Goal: Find specific page/section: Find specific page/section

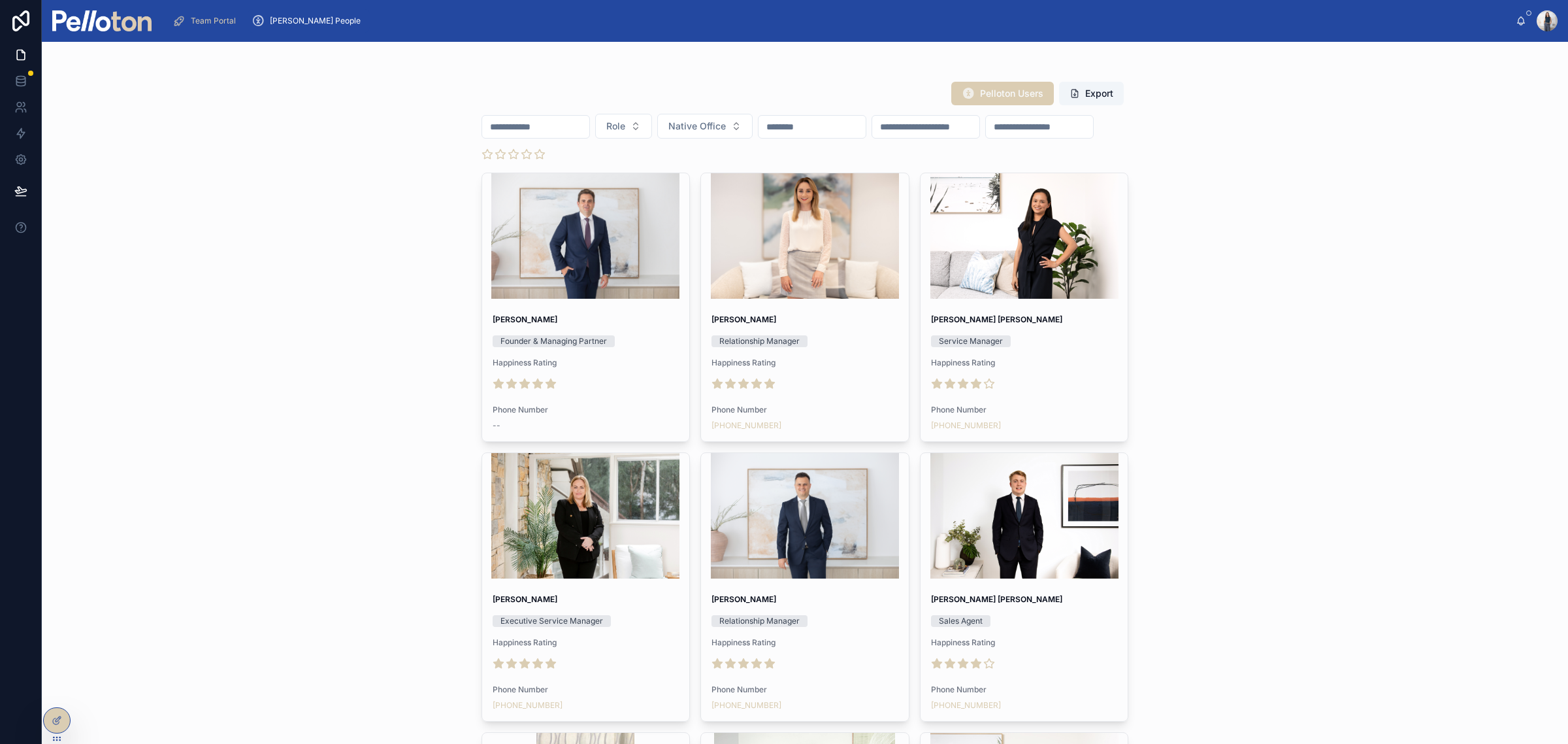
drag, startPoint x: 575, startPoint y: 128, endPoint x: 596, endPoint y: 118, distance: 23.3
click at [575, 128] on input "text" at bounding box center [536, 126] width 107 height 18
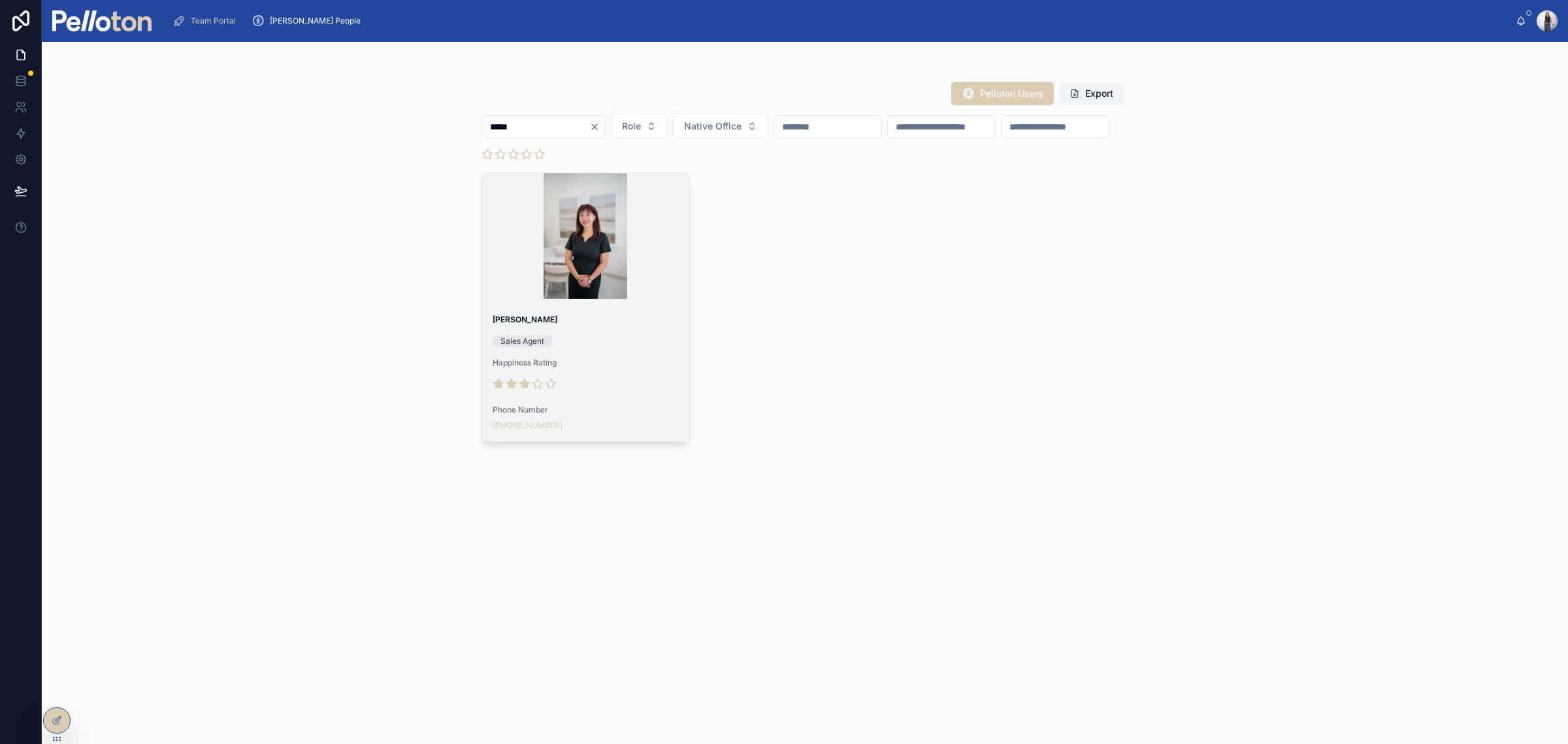
type input "*****"
click at [623, 337] on div "[PERSON_NAME] Sales Agent Happiness Rating Phone Number [PHONE_NUMBER]" at bounding box center [586, 373] width 208 height 137
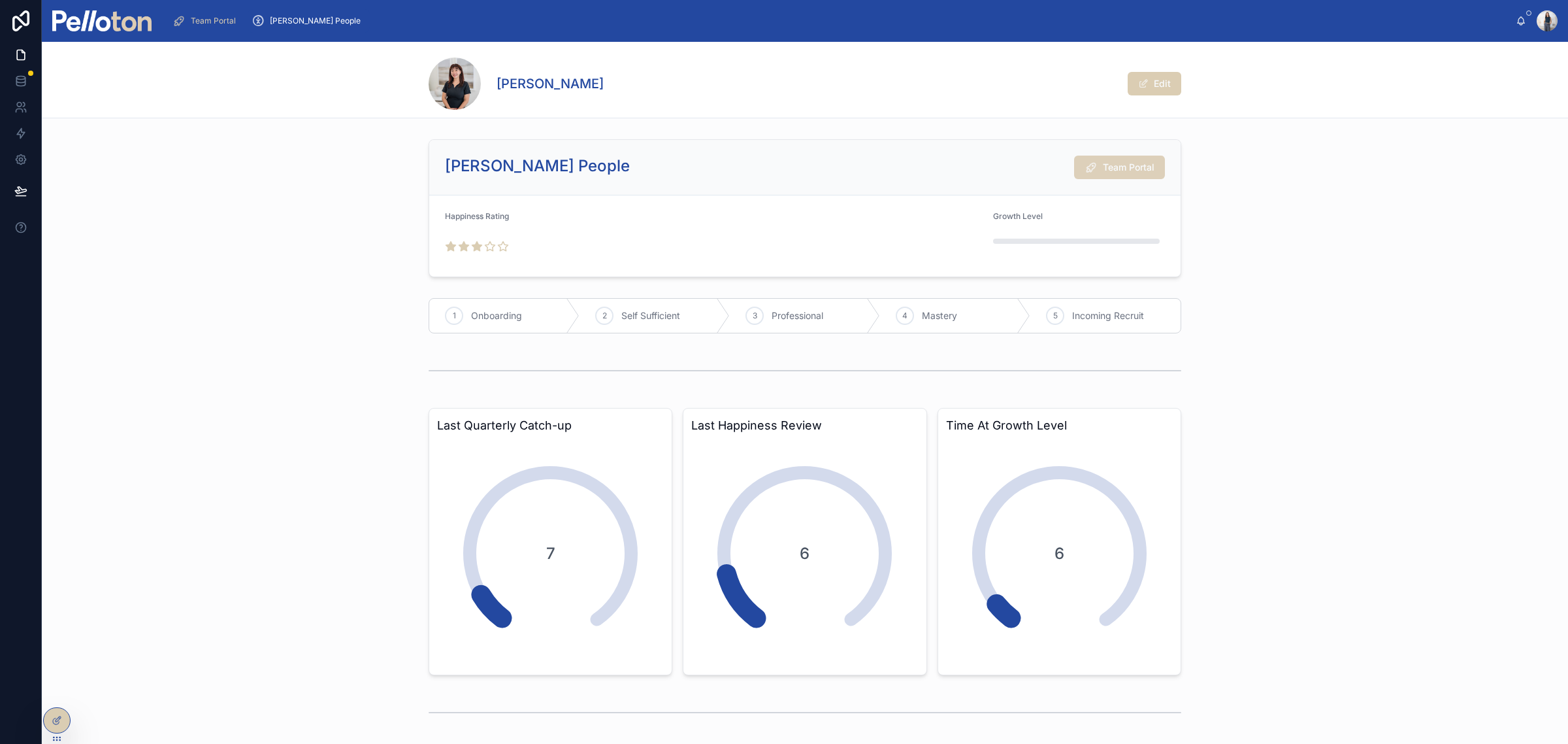
click at [1093, 171] on button "Team Portal" at bounding box center [1119, 167] width 91 height 23
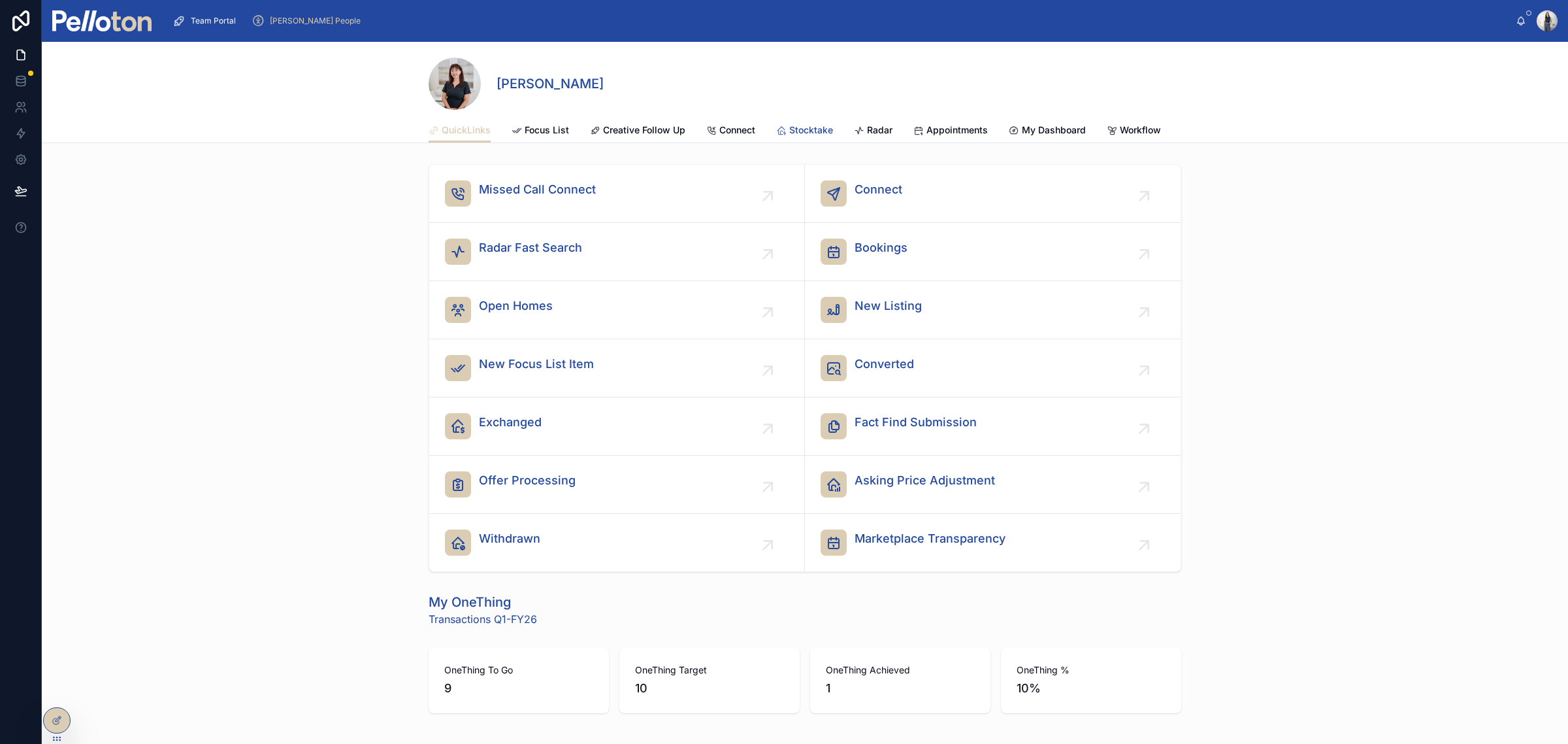
click at [799, 126] on span "Stocktake" at bounding box center [811, 131] width 44 height 13
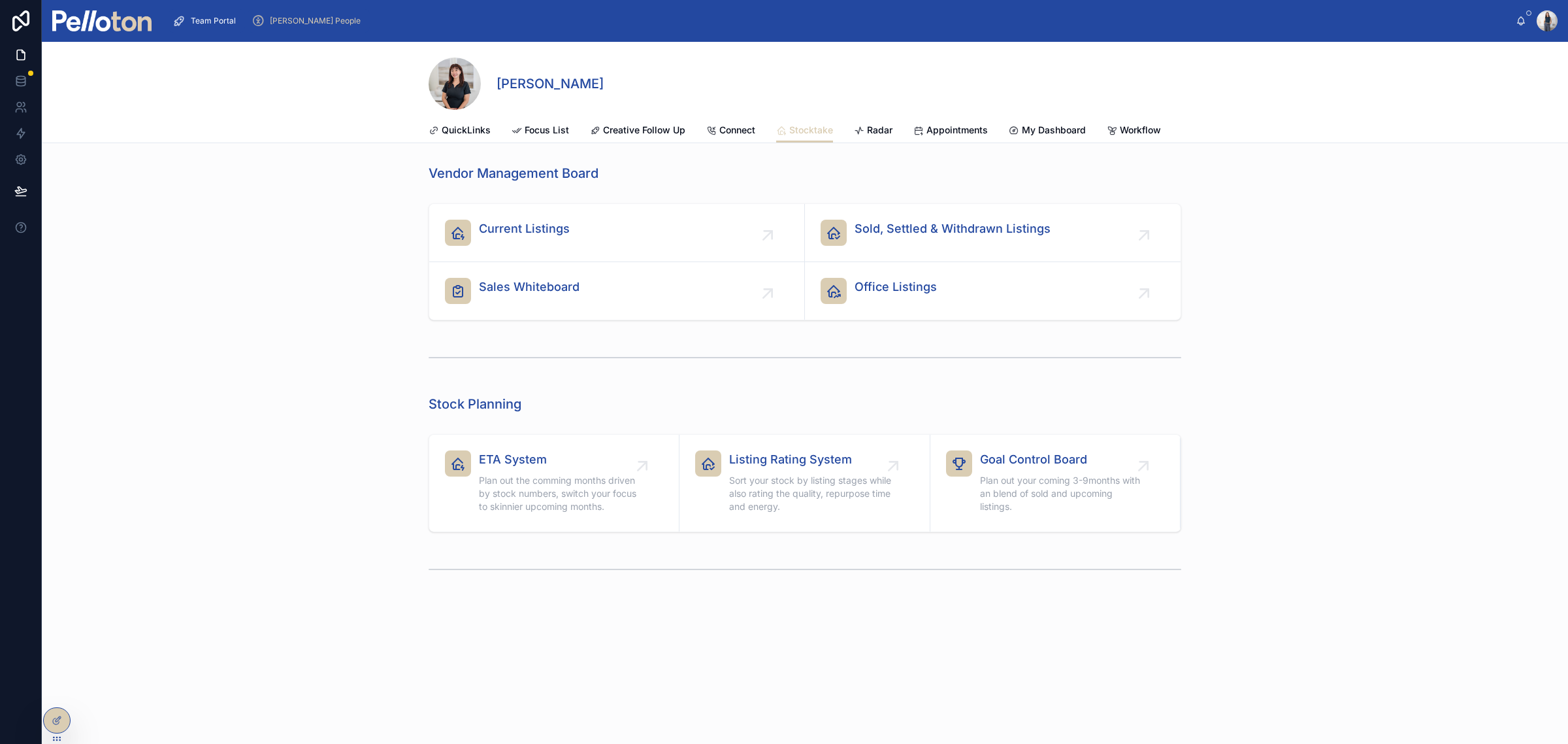
drag, startPoint x: 291, startPoint y: 21, endPoint x: 312, endPoint y: 57, distance: 41.7
click at [291, 21] on span "[PERSON_NAME] People" at bounding box center [315, 21] width 91 height 10
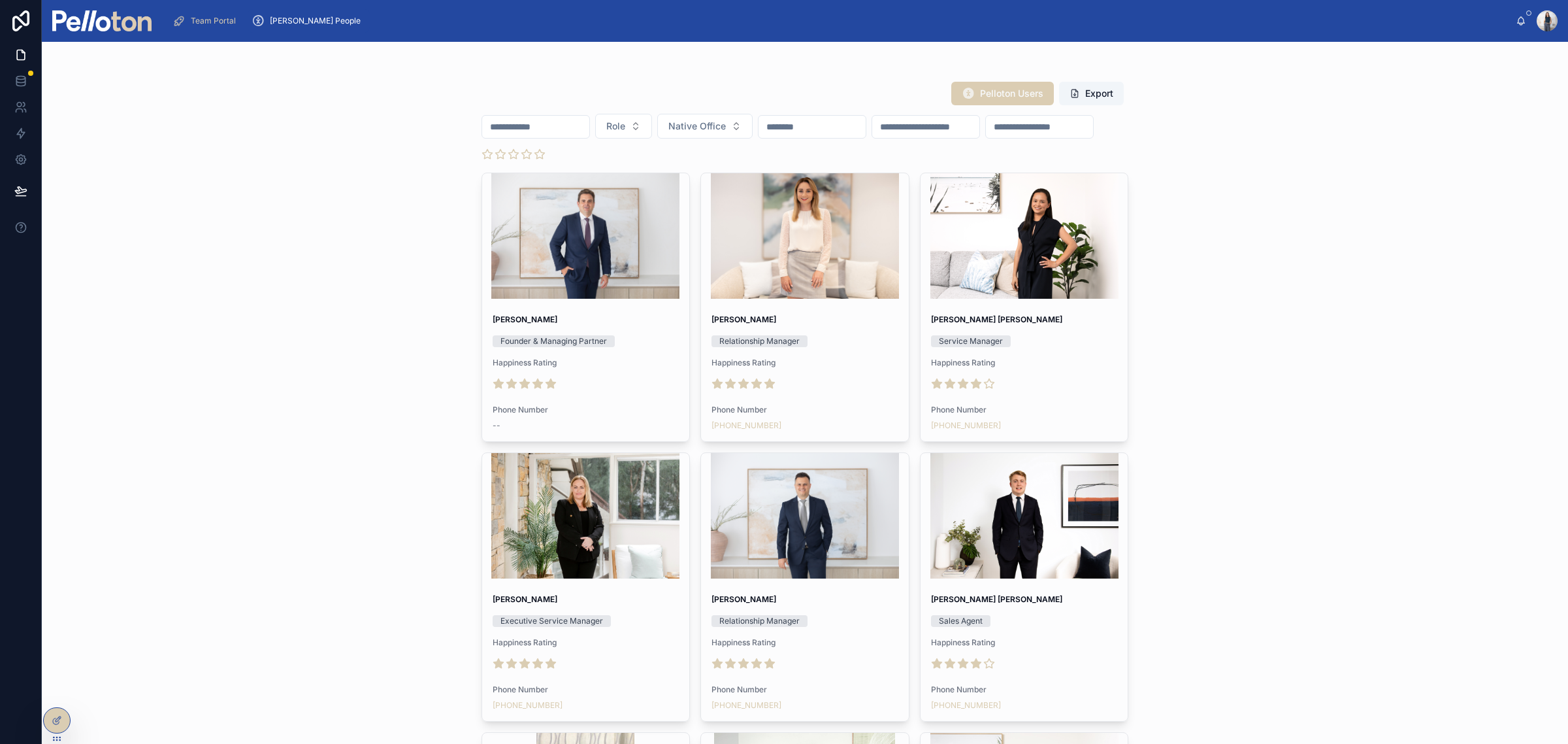
click at [508, 121] on input "text" at bounding box center [536, 126] width 107 height 18
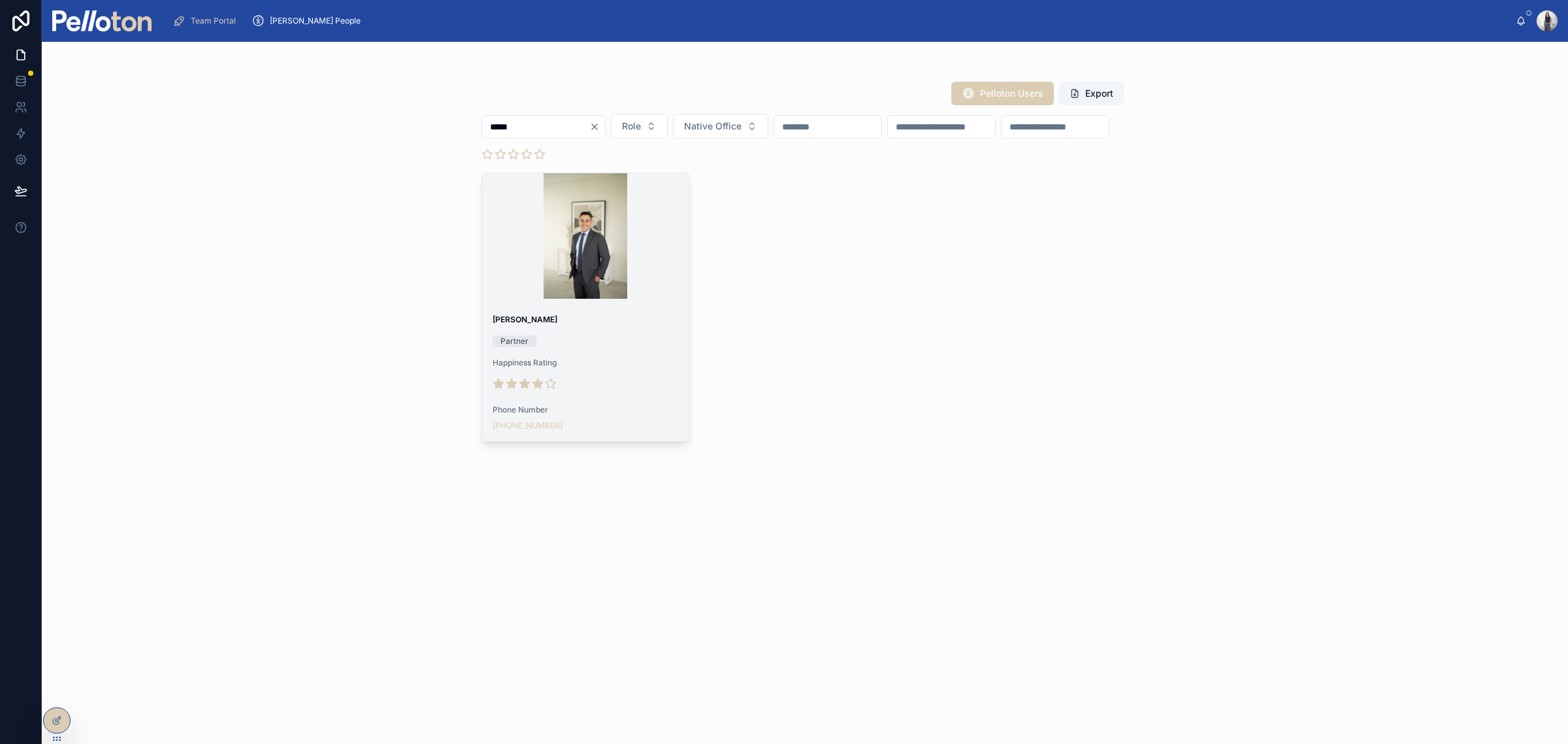
type input "*****"
click at [550, 279] on div at bounding box center [586, 236] width 208 height 126
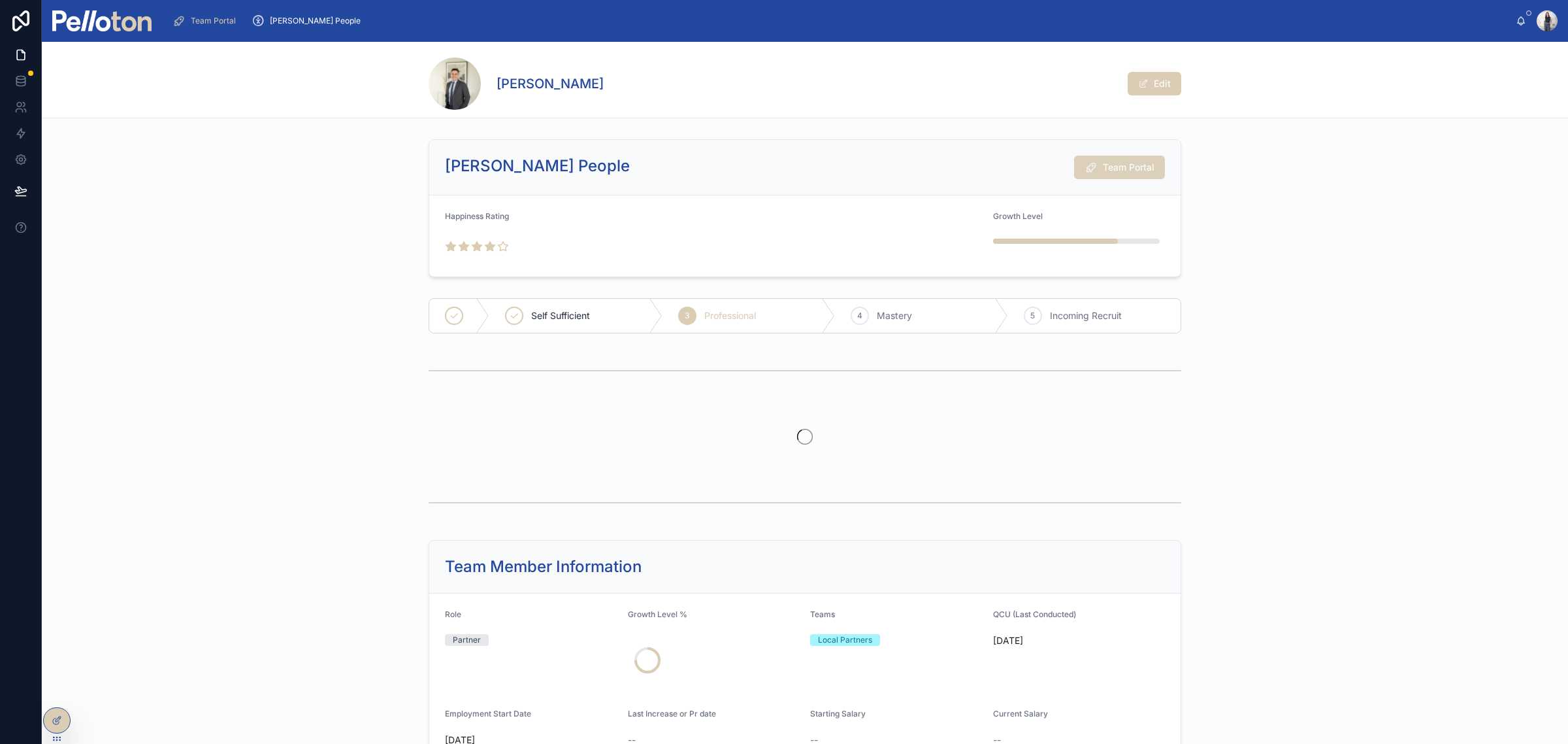
click at [1103, 174] on span "Team Portal" at bounding box center [1129, 167] width 52 height 13
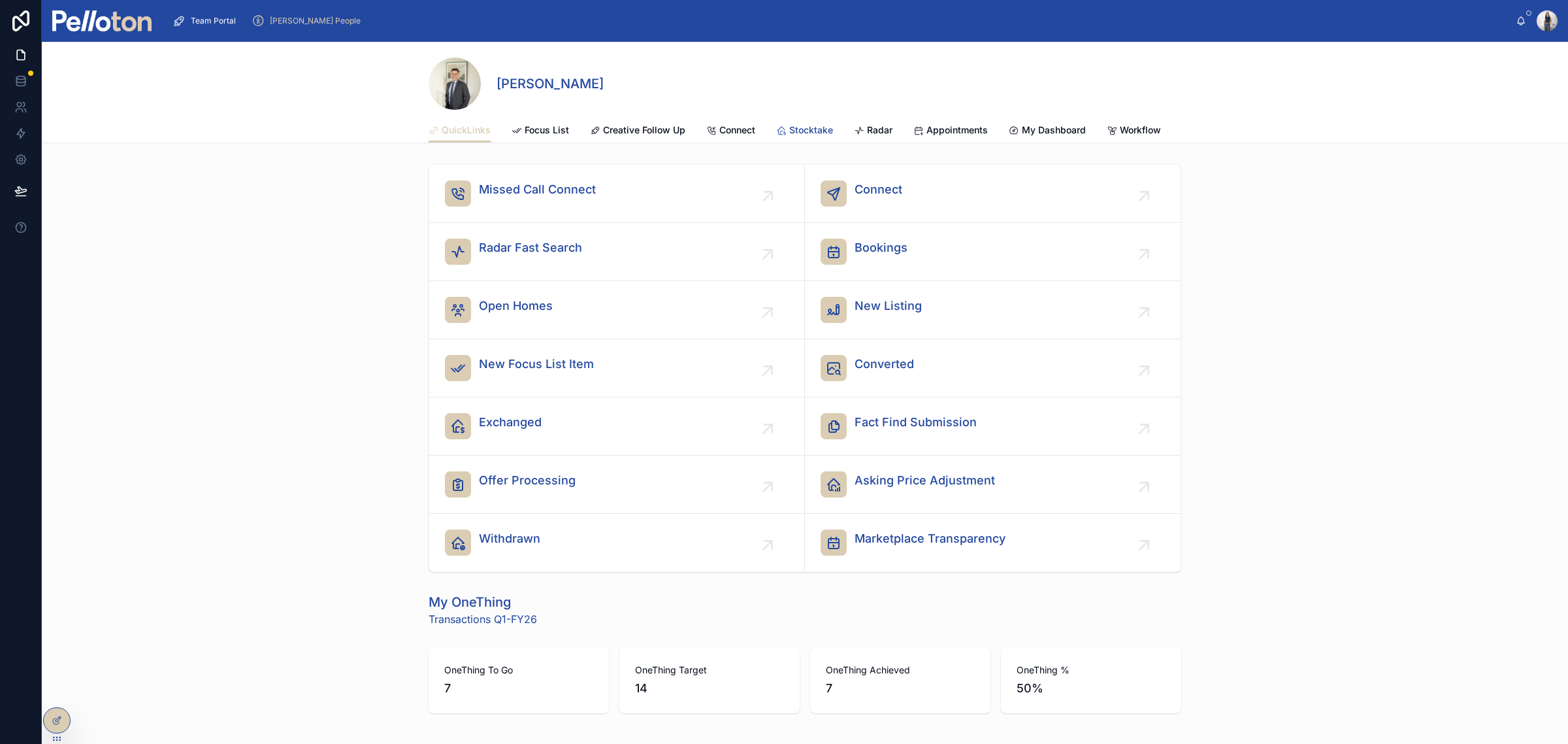
click at [797, 124] on span "Stocktake" at bounding box center [811, 131] width 44 height 13
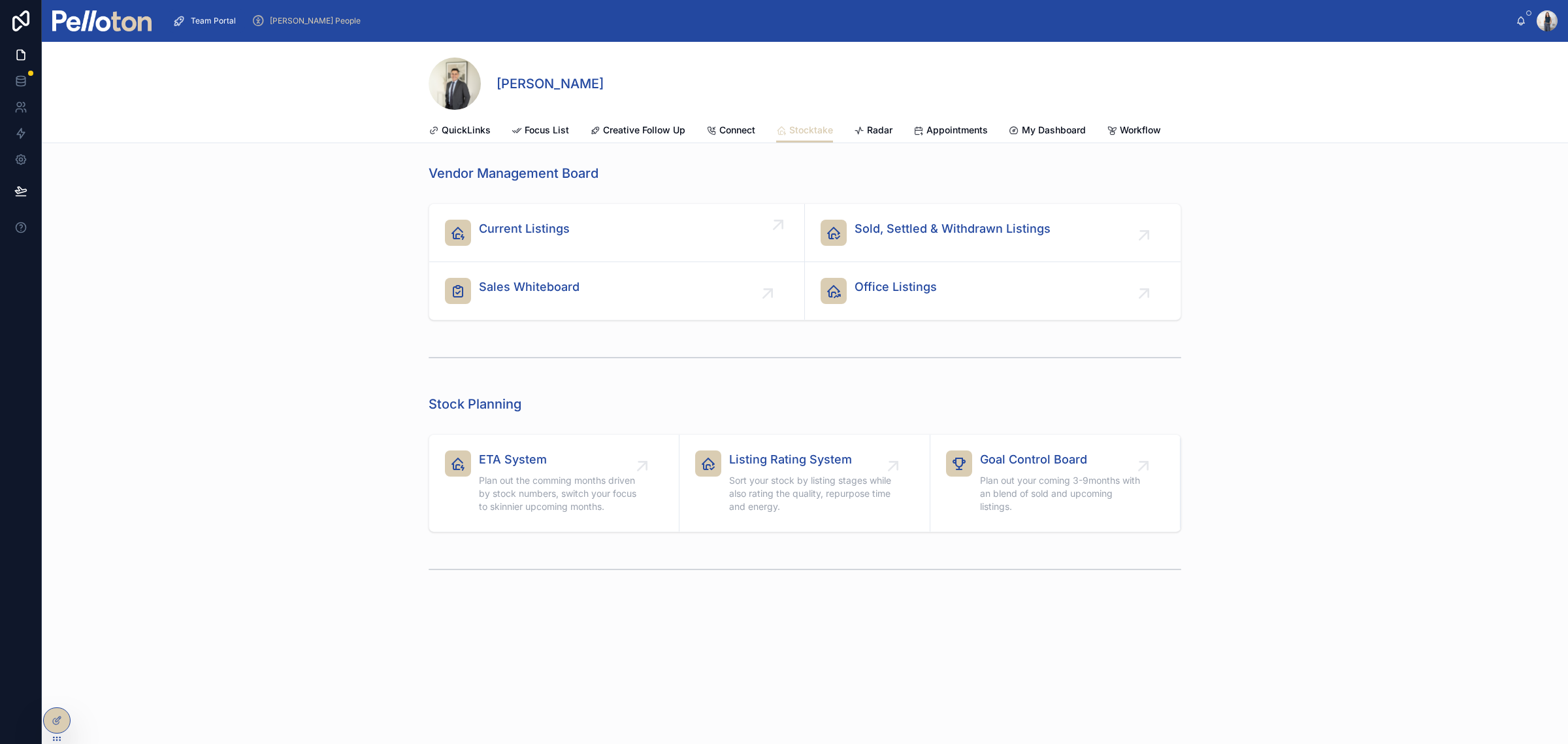
click at [575, 246] on div "Current Listings" at bounding box center [617, 233] width 344 height 26
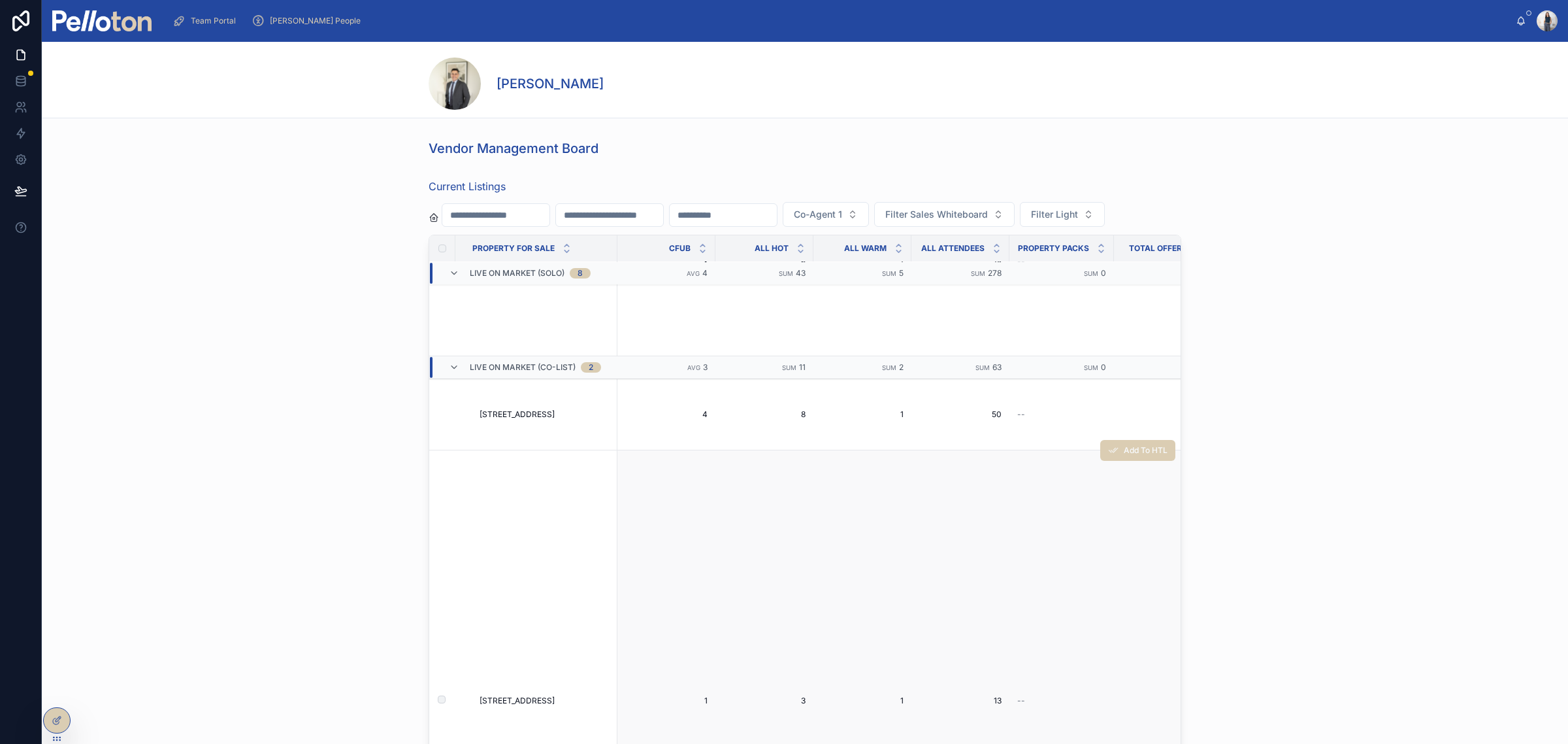
scroll to position [736, 0]
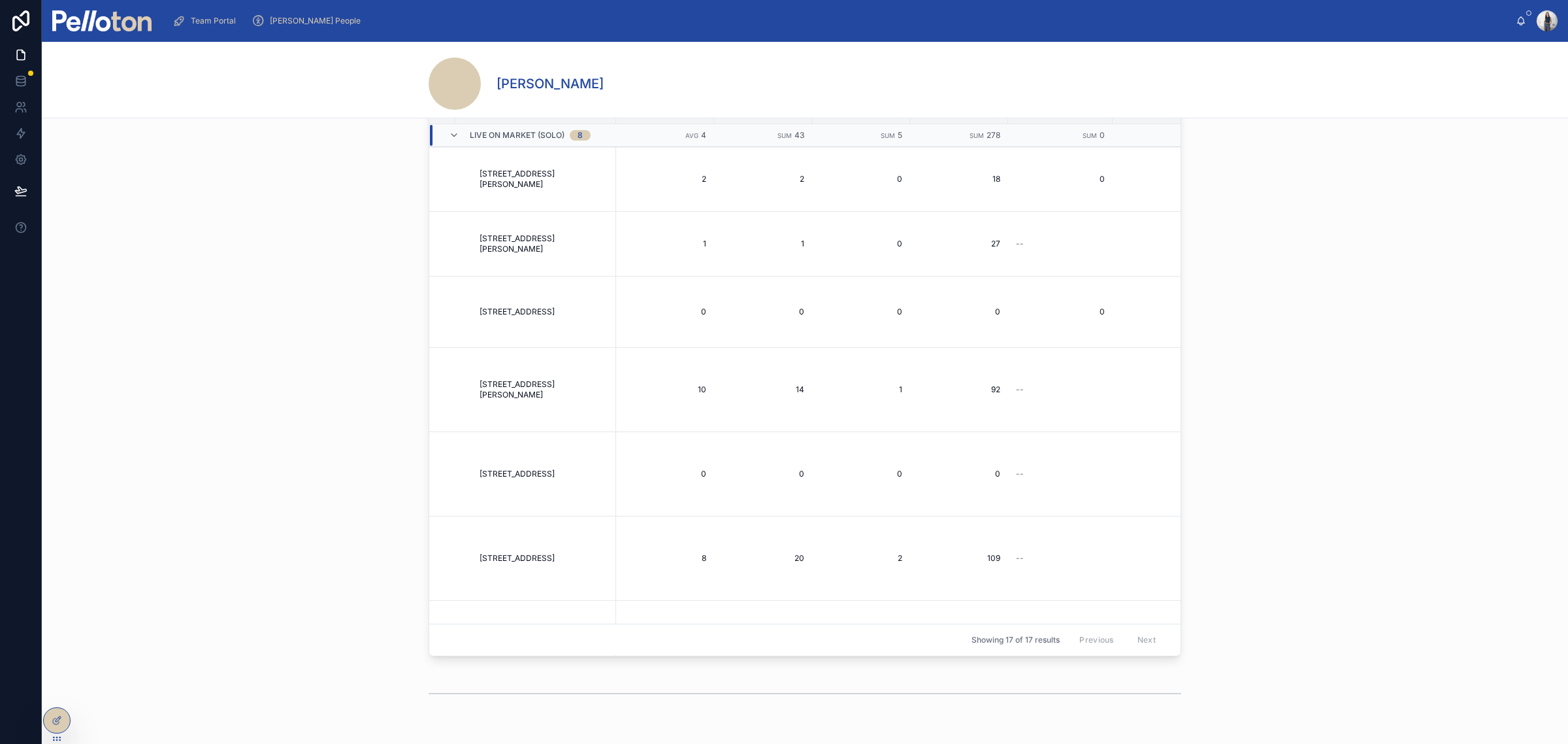
scroll to position [59, 0]
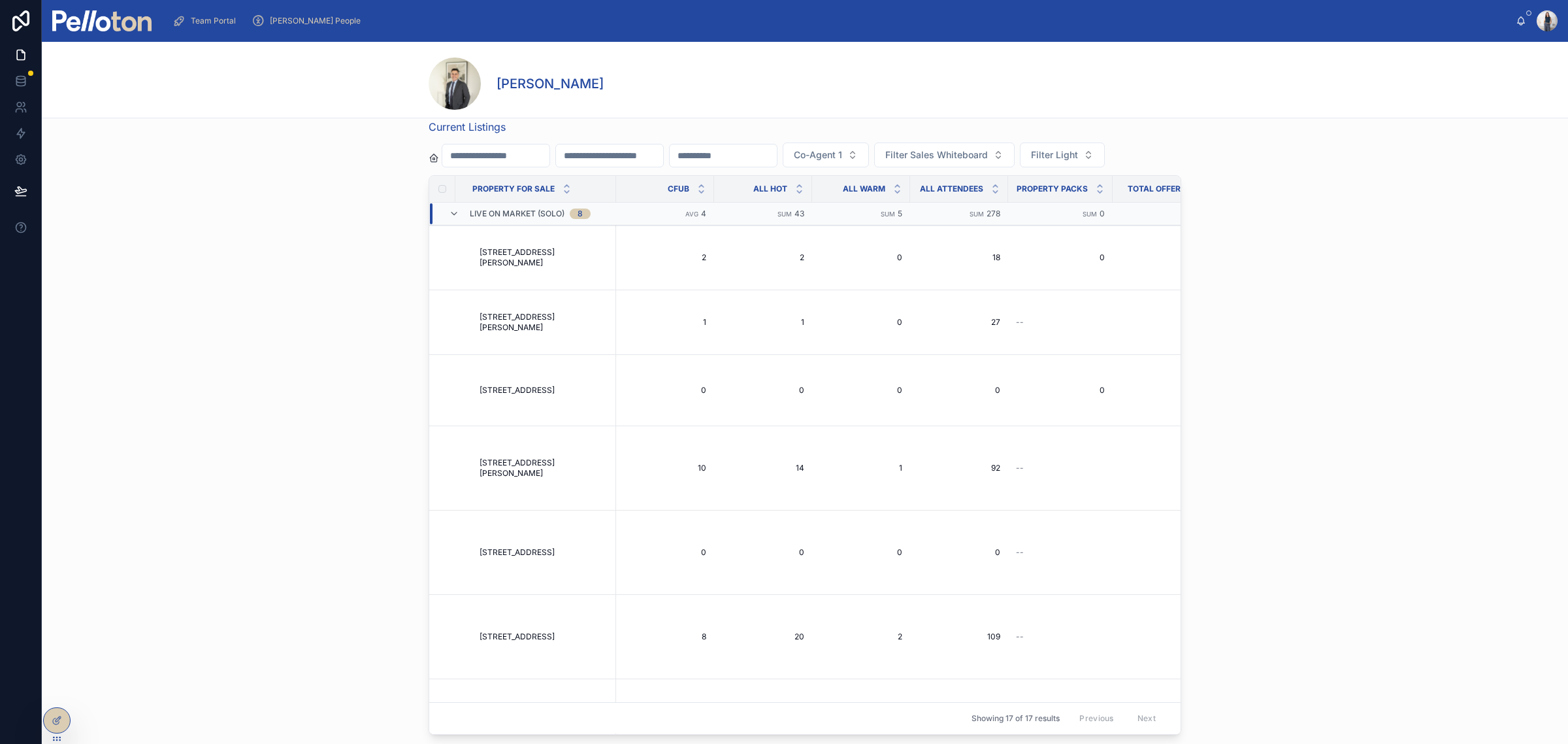
click at [292, 16] on span "[PERSON_NAME] People" at bounding box center [315, 21] width 91 height 10
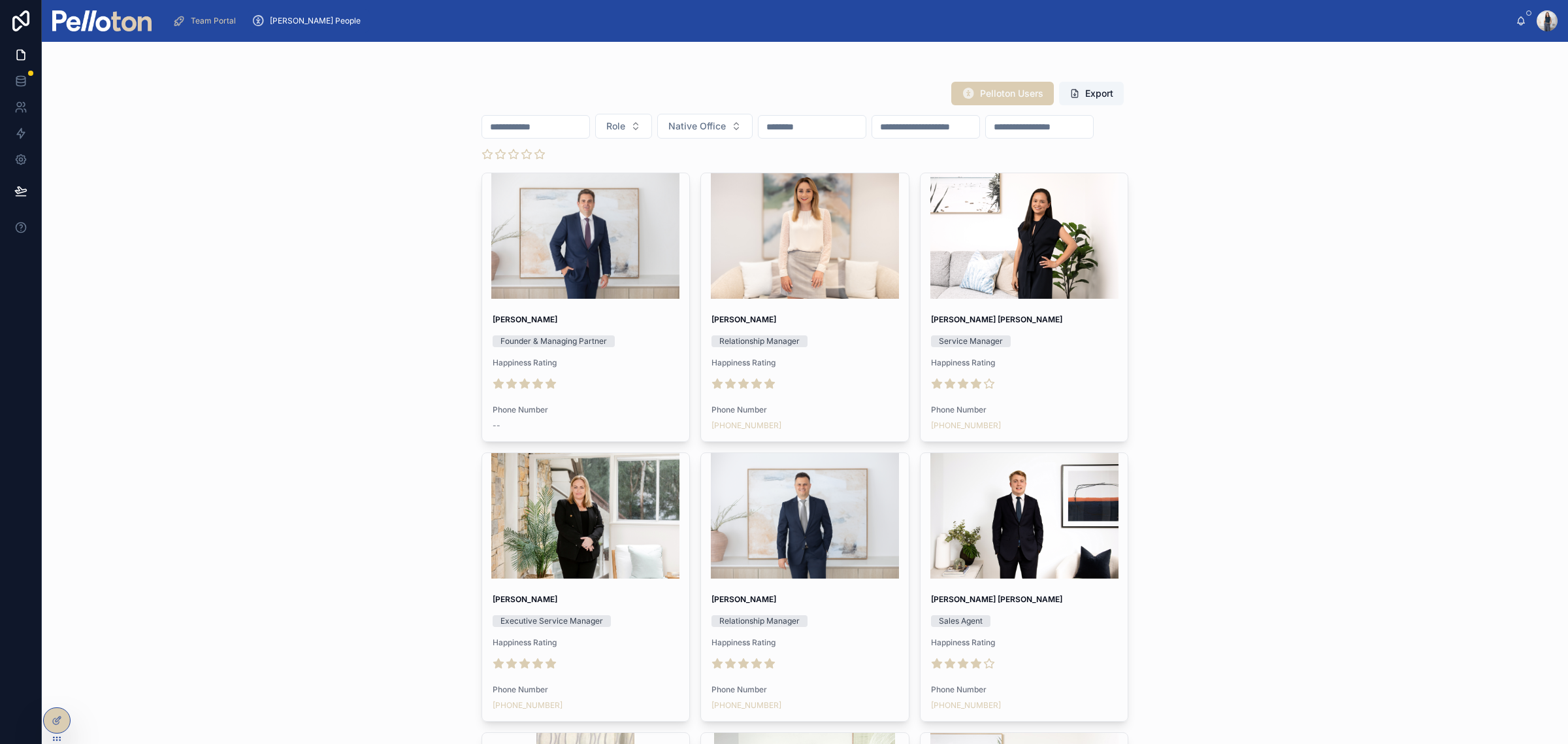
click at [546, 123] on input "text" at bounding box center [536, 126] width 107 height 18
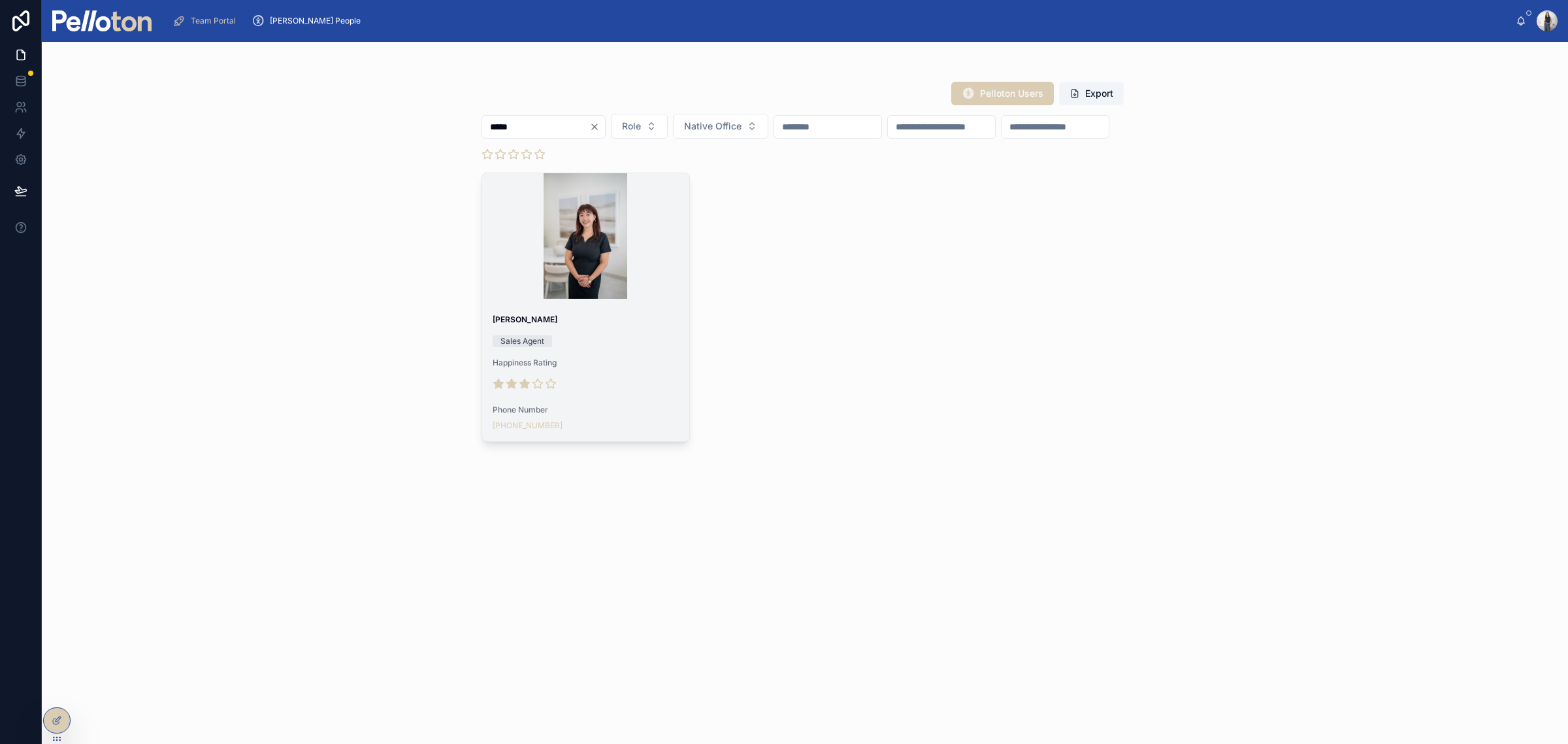
type input "*****"
click at [566, 325] on span "[PERSON_NAME]" at bounding box center [586, 319] width 187 height 10
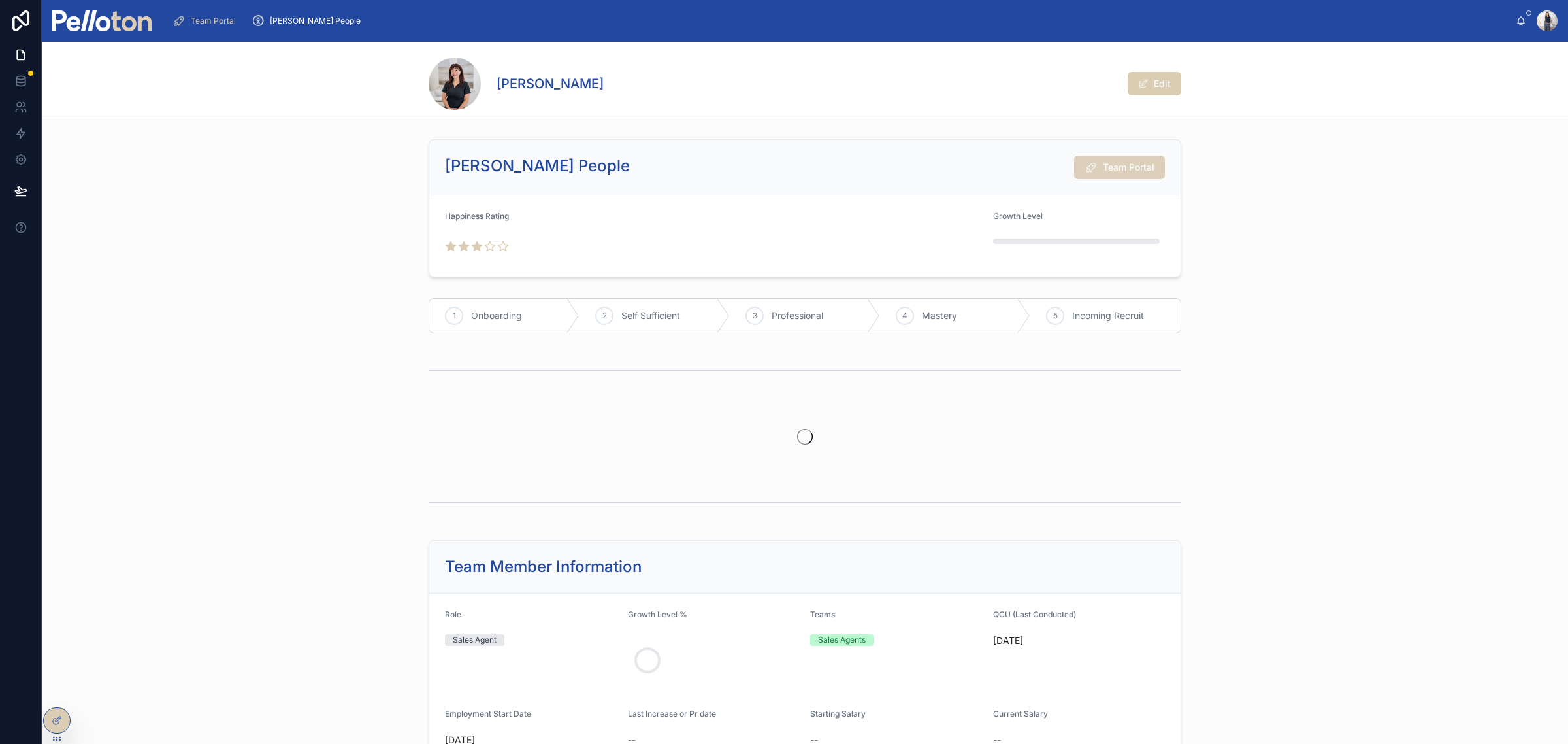
click at [1124, 170] on span "Team Portal" at bounding box center [1129, 167] width 52 height 13
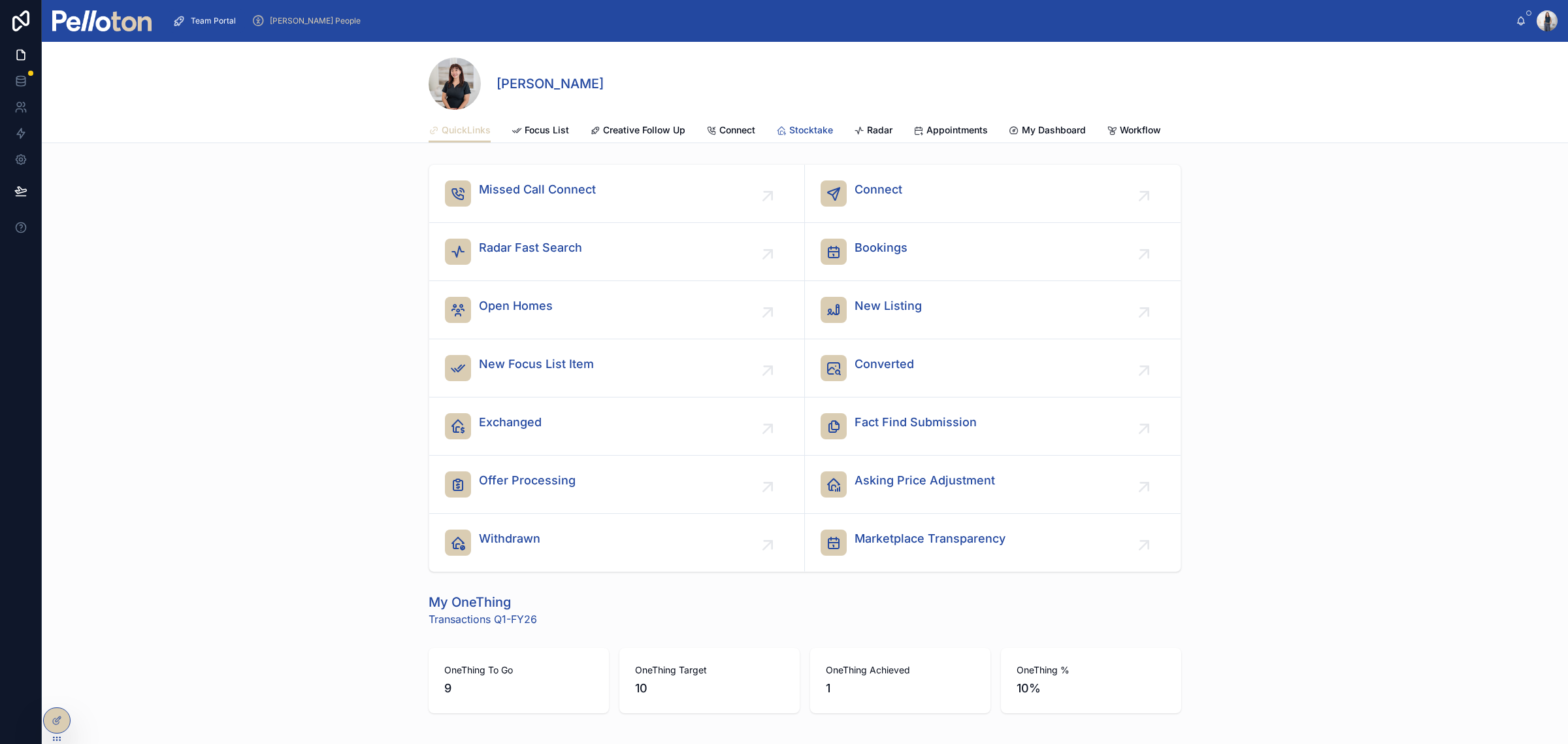
click at [795, 132] on span "Stocktake" at bounding box center [811, 131] width 44 height 13
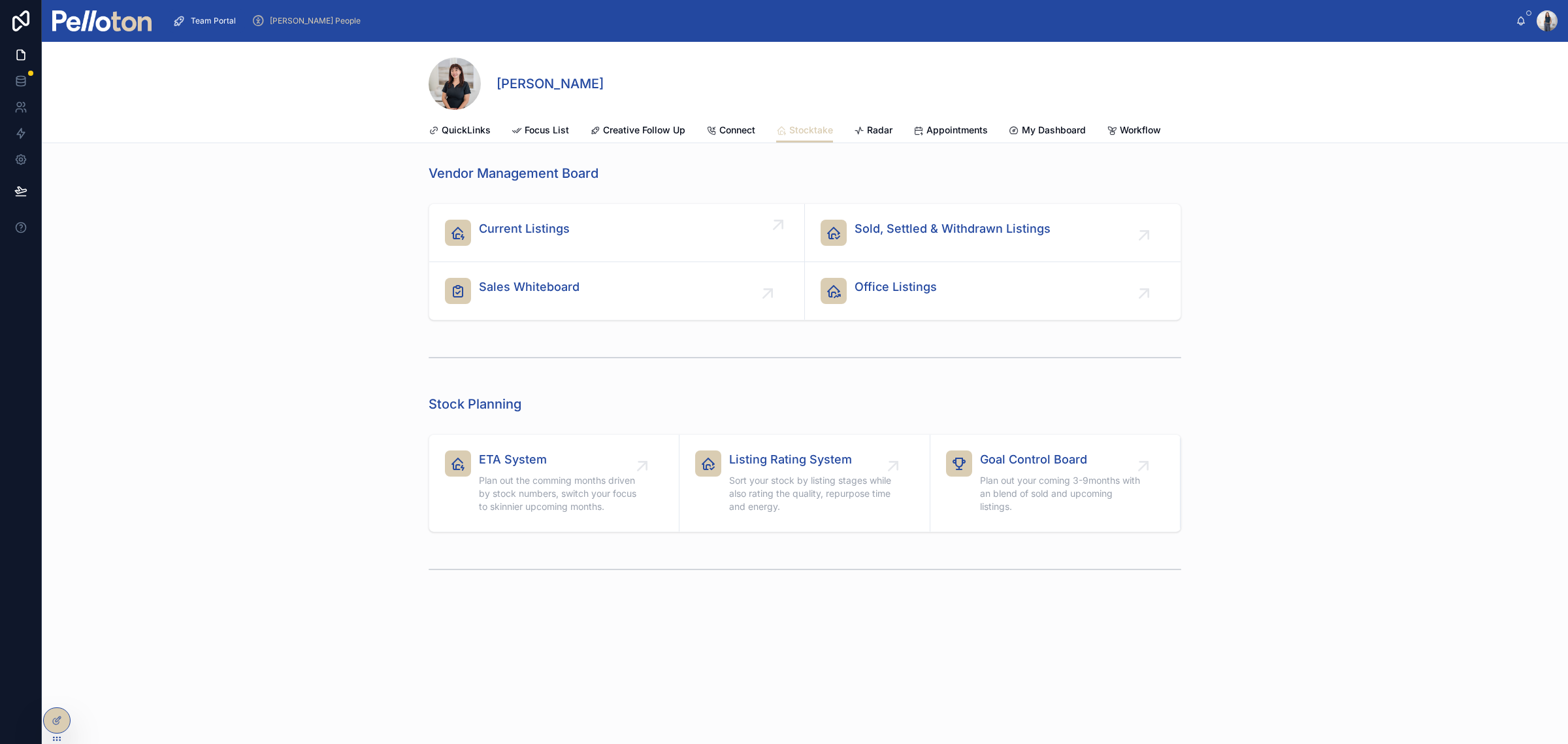
click at [534, 236] on span "Current Listings" at bounding box center [524, 228] width 91 height 18
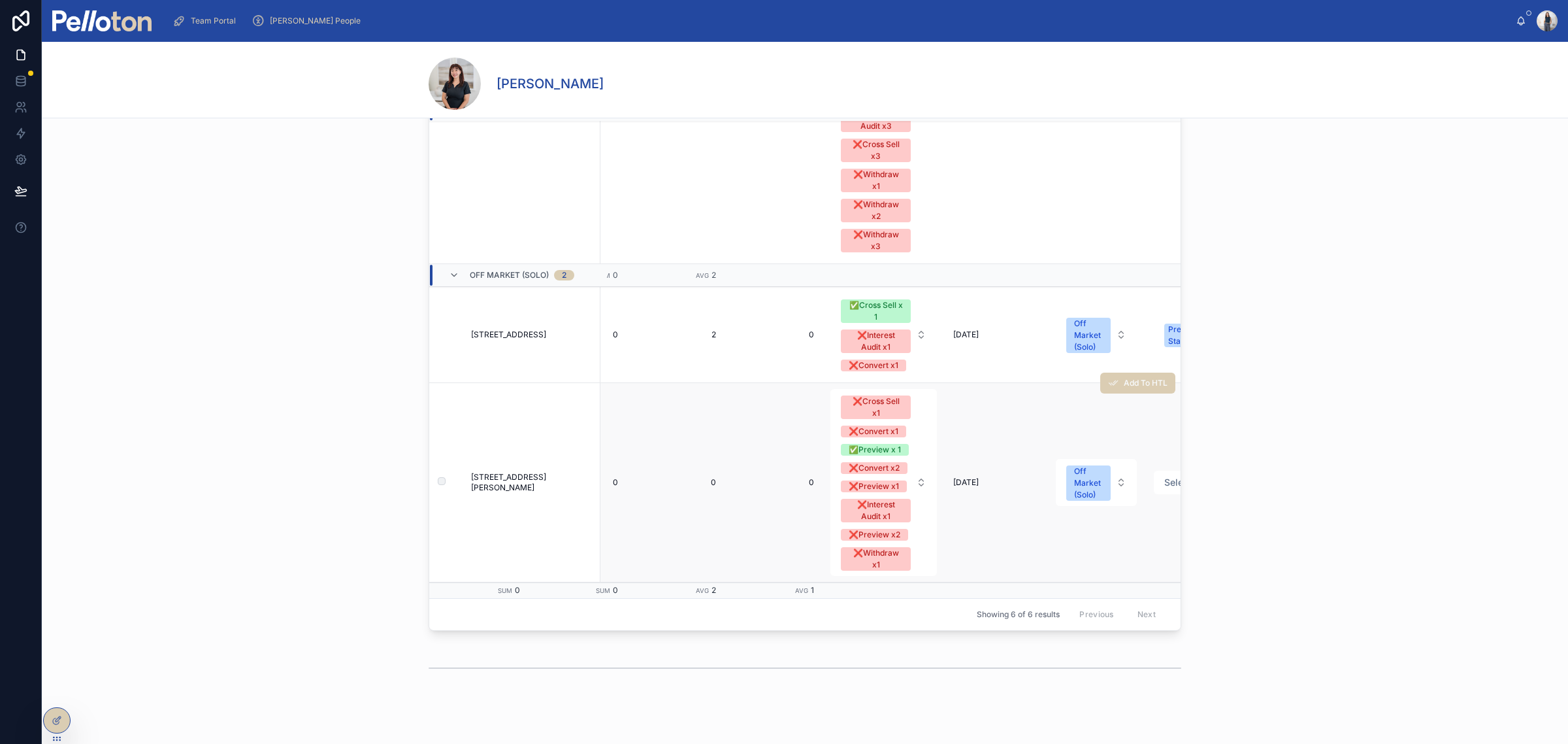
scroll to position [1181, 2179]
click at [216, 23] on span "Team Portal" at bounding box center [213, 21] width 45 height 10
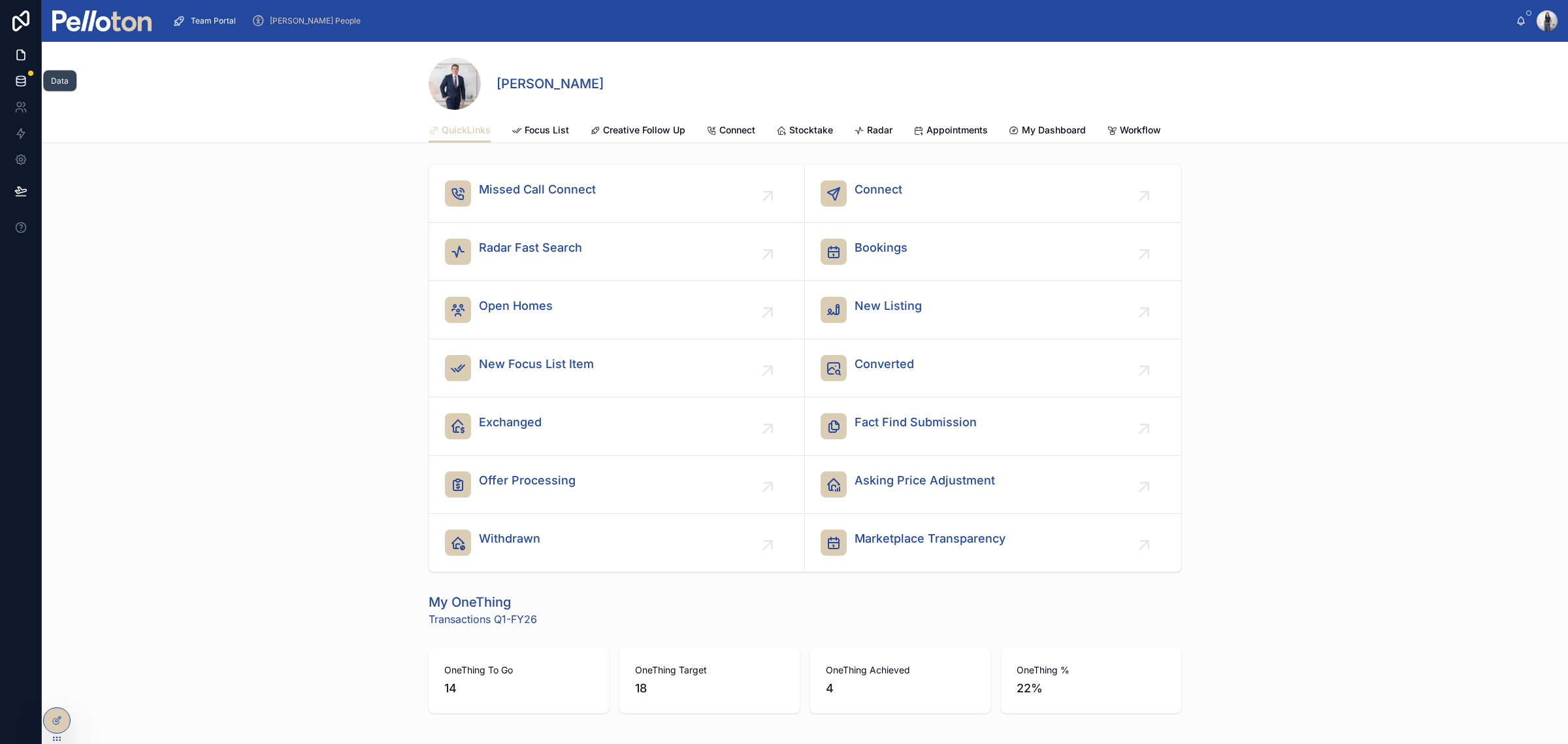
click at [30, 85] on link at bounding box center [21, 81] width 41 height 26
